Goal: Task Accomplishment & Management: Manage account settings

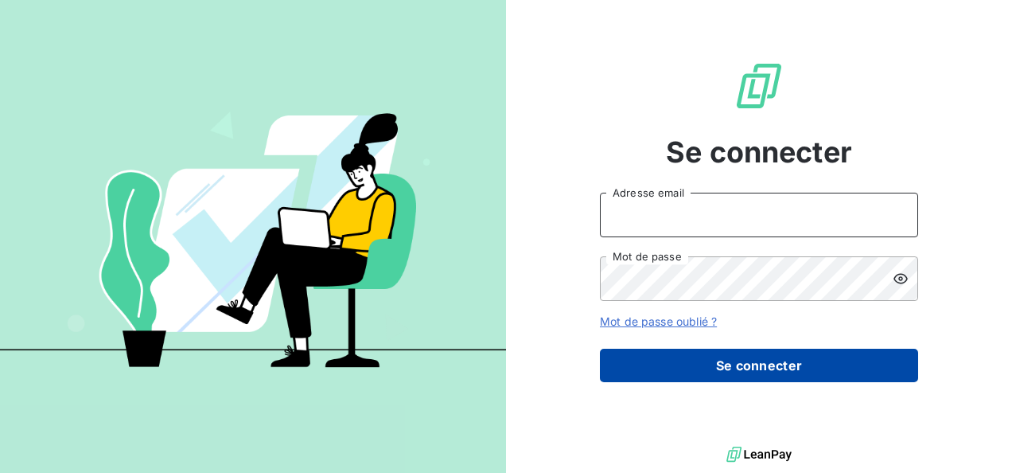
type input "[PERSON_NAME][EMAIL_ADDRESS][PERSON_NAME][DOMAIN_NAME]"
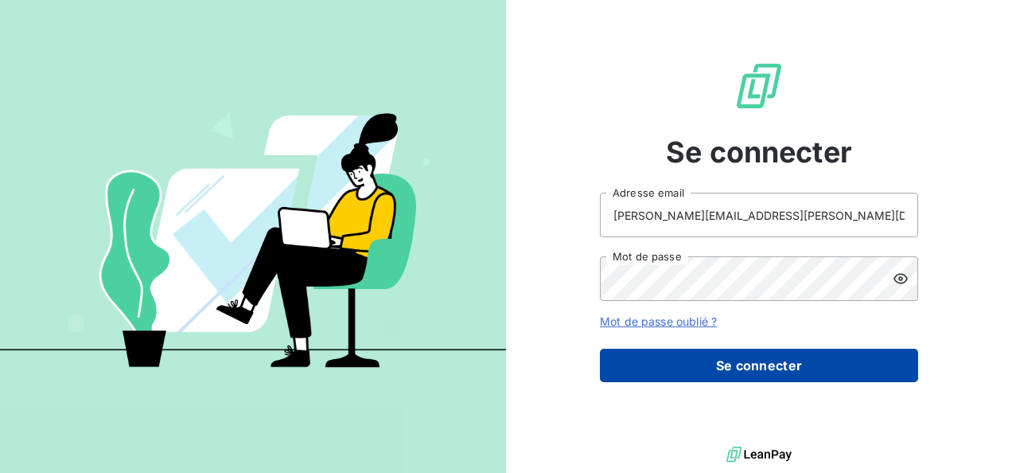
click at [722, 354] on button "Se connecter" at bounding box center [759, 364] width 318 height 33
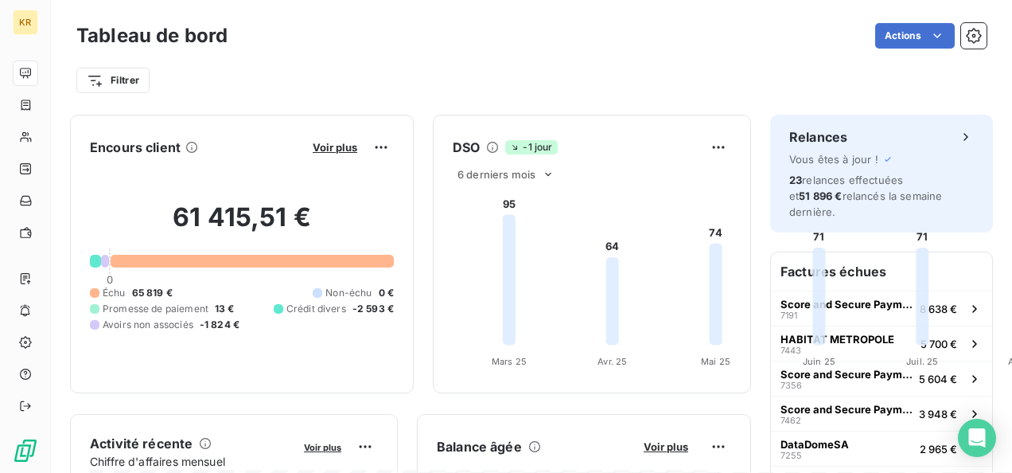
click at [394, 305] on span "-2 593 €" at bounding box center [372, 309] width 41 height 14
drag, startPoint x: 706, startPoint y: 305, endPoint x: 563, endPoint y: 320, distance: 144.0
click at [394, 320] on div "Échu 65 819 € Non-échu 0 € Promesse de paiement 13 € Crédit divers -2 593 € Avo…" at bounding box center [242, 309] width 304 height 46
click at [223, 317] on span "-1 824 €" at bounding box center [220, 324] width 40 height 14
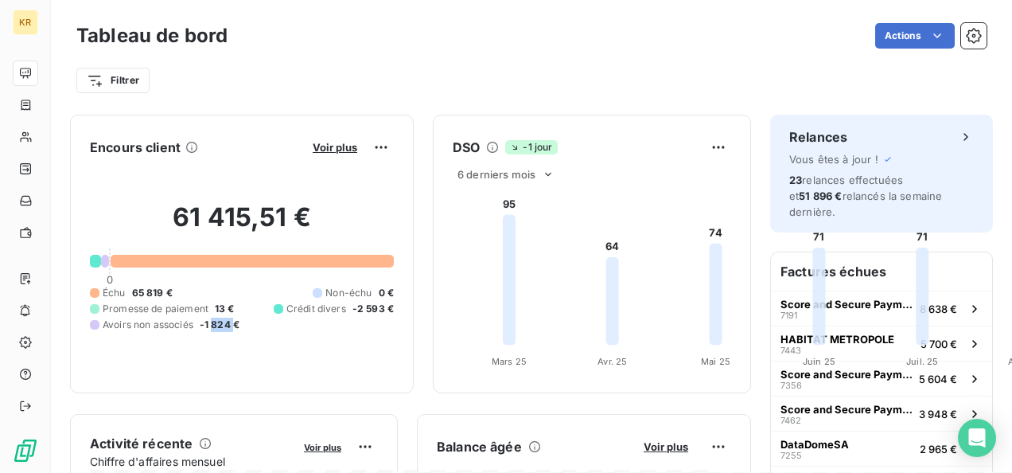
click at [223, 317] on span "-1 824 €" at bounding box center [220, 324] width 40 height 14
drag, startPoint x: 223, startPoint y: 313, endPoint x: 301, endPoint y: 335, distance: 81.1
click at [301, 335] on div "61 415,51 € 0 Échu 65 819 € Non-échu 0 € Promesse de paiement 13 € Crédit diver…" at bounding box center [242, 266] width 304 height 213
